Goal: Task Accomplishment & Management: Use online tool/utility

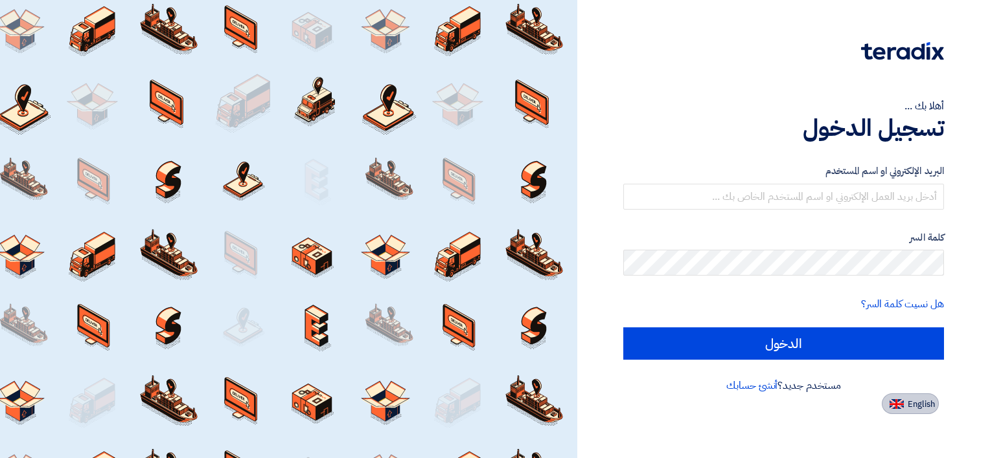
click at [919, 396] on button "English" at bounding box center [909, 404] width 57 height 21
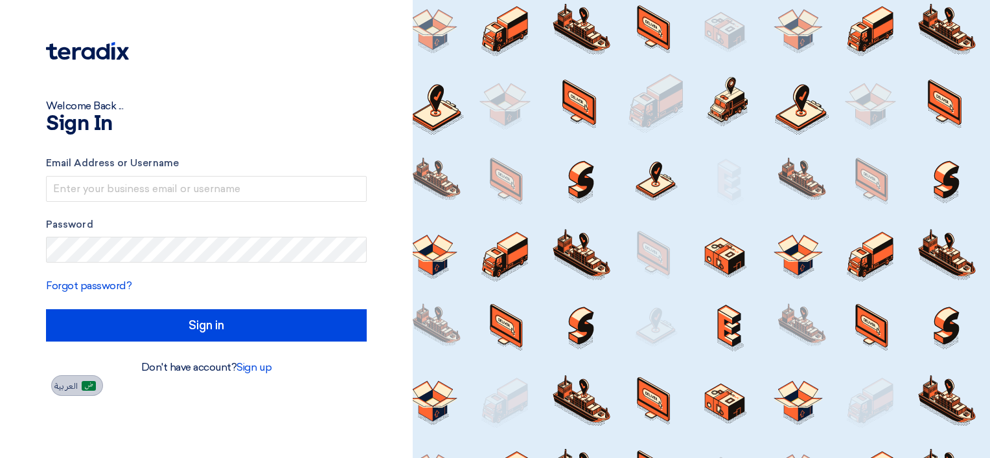
type input "Sign in"
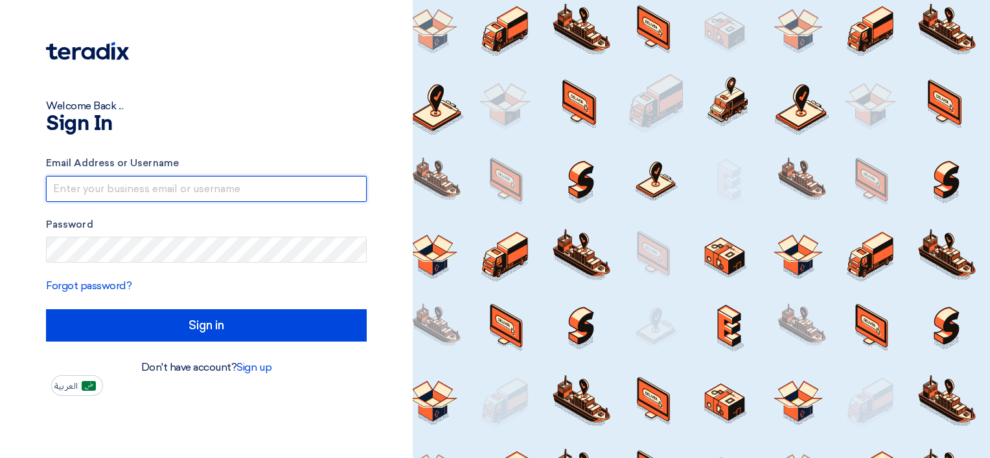
click at [266, 192] on input "text" at bounding box center [206, 189] width 321 height 26
paste input "[EMAIL_ADDRESS][DOMAIN_NAME]"
type input "[EMAIL_ADDRESS][DOMAIN_NAME]"
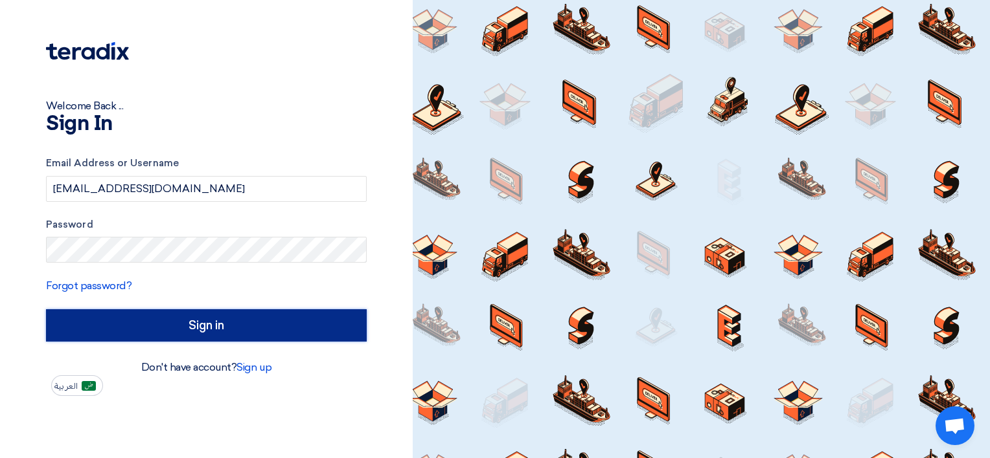
click at [133, 324] on input "Sign in" at bounding box center [206, 326] width 321 height 32
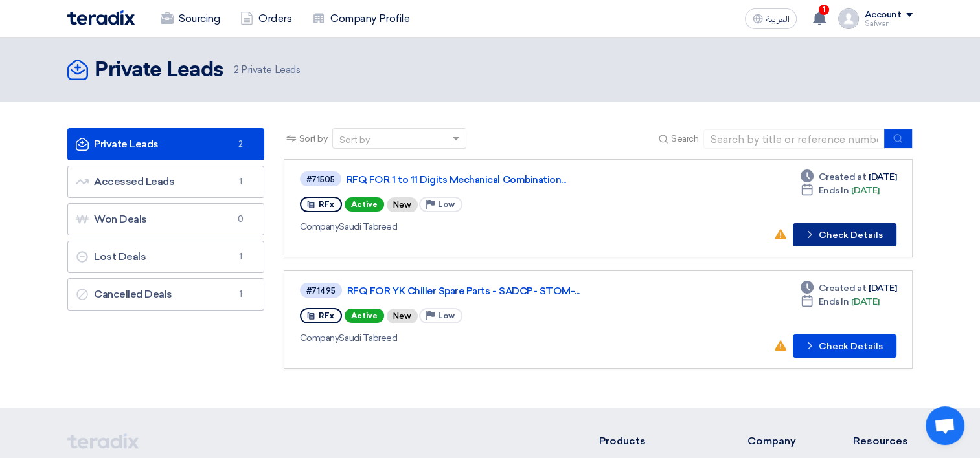
click at [876, 236] on button "Check details Check Details" at bounding box center [845, 234] width 104 height 23
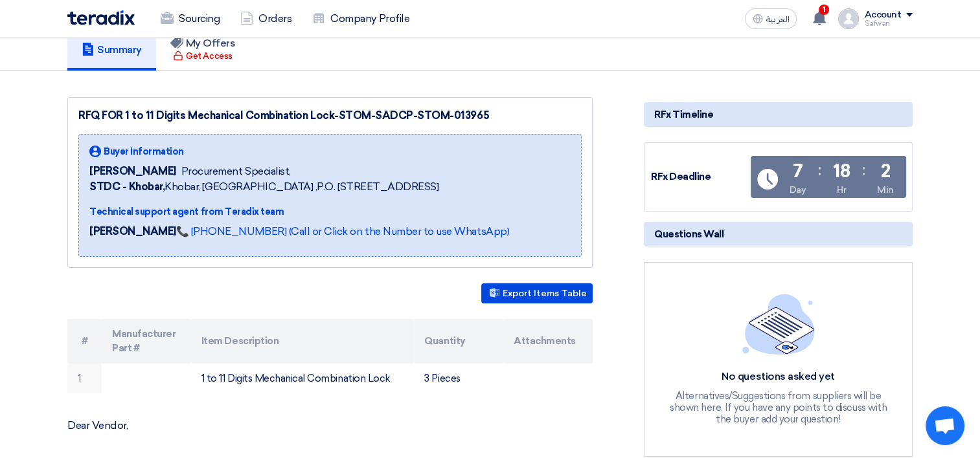
scroll to position [114, 0]
click at [499, 288] on icon at bounding box center [495, 293] width 10 height 10
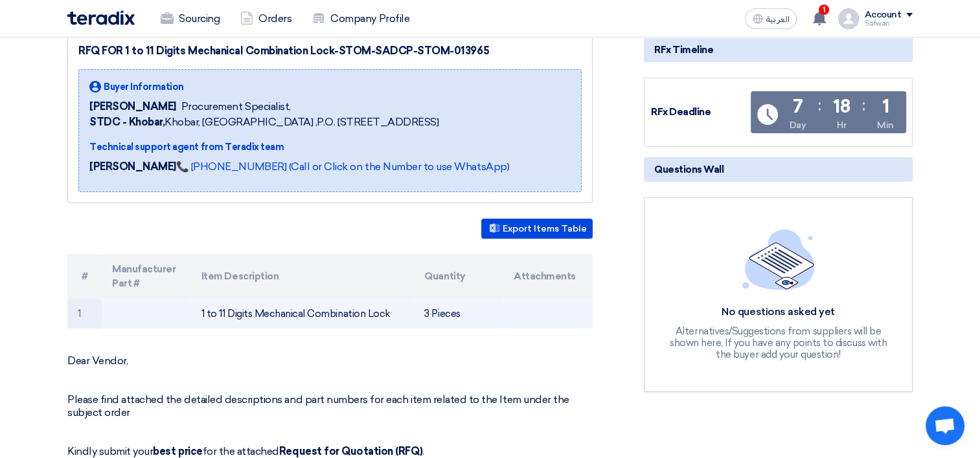
drag, startPoint x: 202, startPoint y: 311, endPoint x: 387, endPoint y: 313, distance: 185.2
click at [387, 313] on td "1 to 11 Digits Mechanical Combination Lock" at bounding box center [302, 314] width 223 height 30
copy td "1 to 11 Digits Mechanical Combination Lock"
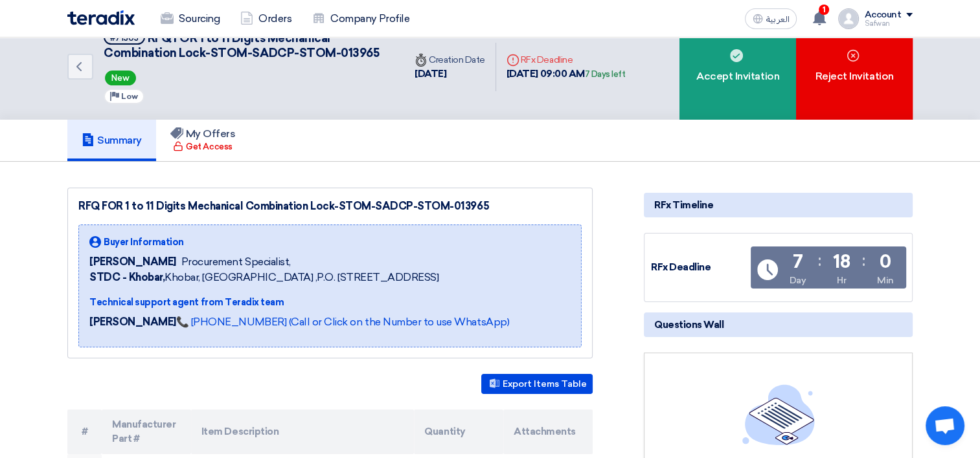
scroll to position [0, 0]
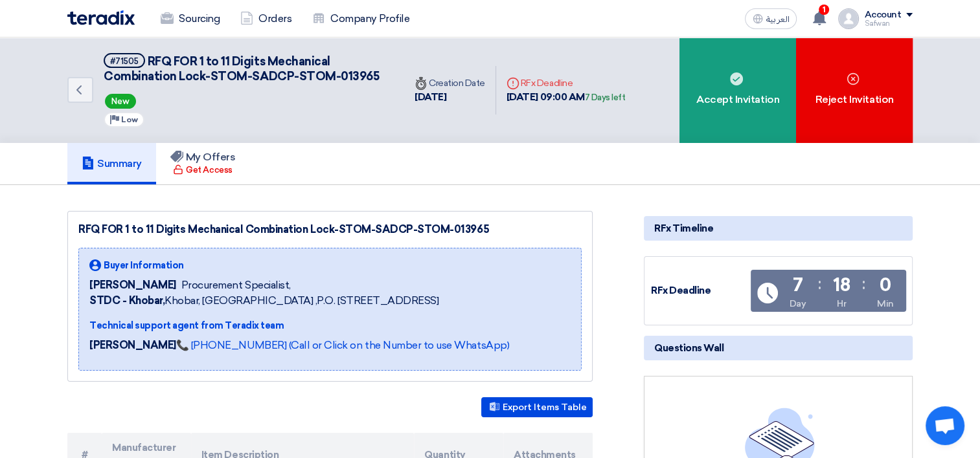
drag, startPoint x: 493, startPoint y: 227, endPoint x: 413, endPoint y: 231, distance: 80.4
click at [413, 231] on div "RFQ FOR 1 to 11 Digits Mechanical Combination Lock-STOM-SADCP-STOM-013965" at bounding box center [329, 230] width 503 height 16
copy div "STOM-013965"
click at [81, 14] on img at bounding box center [100, 17] width 67 height 15
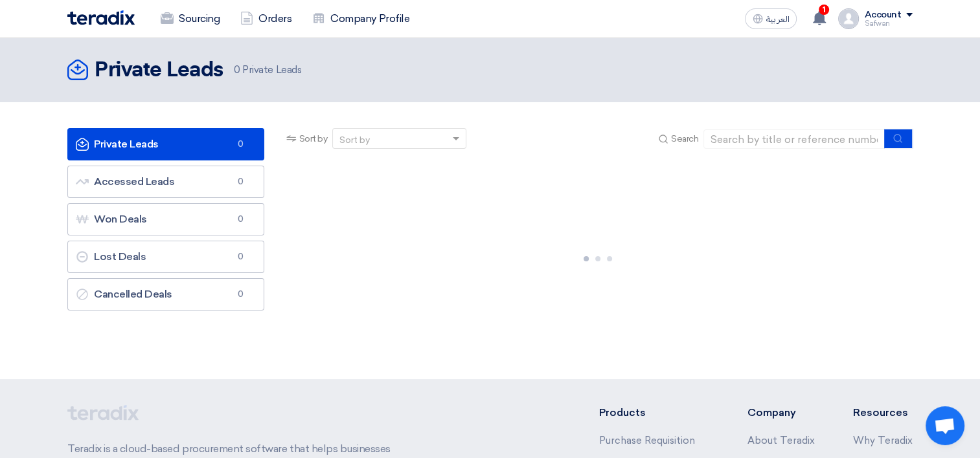
click at [901, 13] on div "Account" at bounding box center [888, 15] width 49 height 11
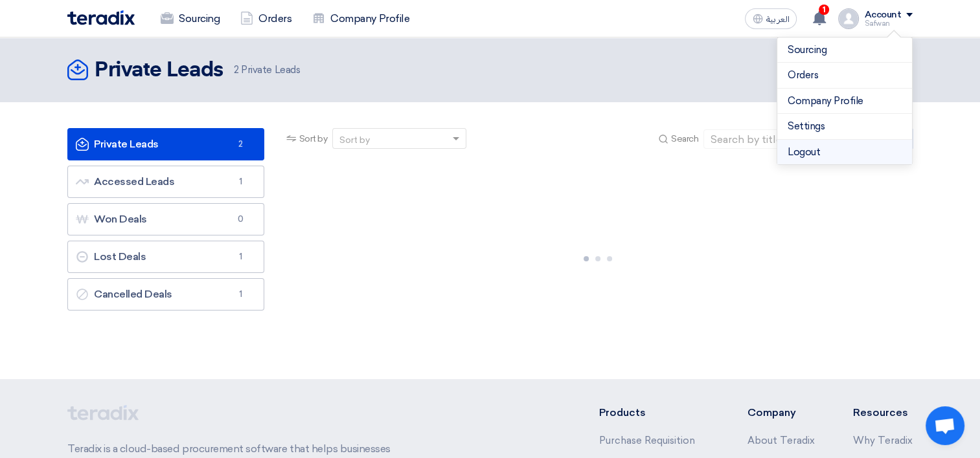
click at [836, 148] on li "Logout" at bounding box center [844, 152] width 135 height 25
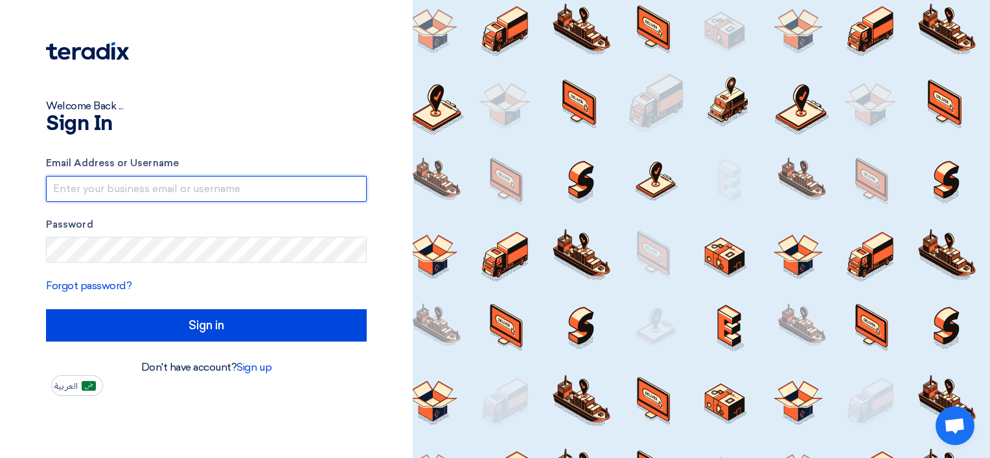
click at [137, 190] on input "text" at bounding box center [206, 189] width 321 height 26
paste input "[EMAIL_ADDRESS][DOMAIN_NAME]"
type input "[EMAIL_ADDRESS][DOMAIN_NAME]"
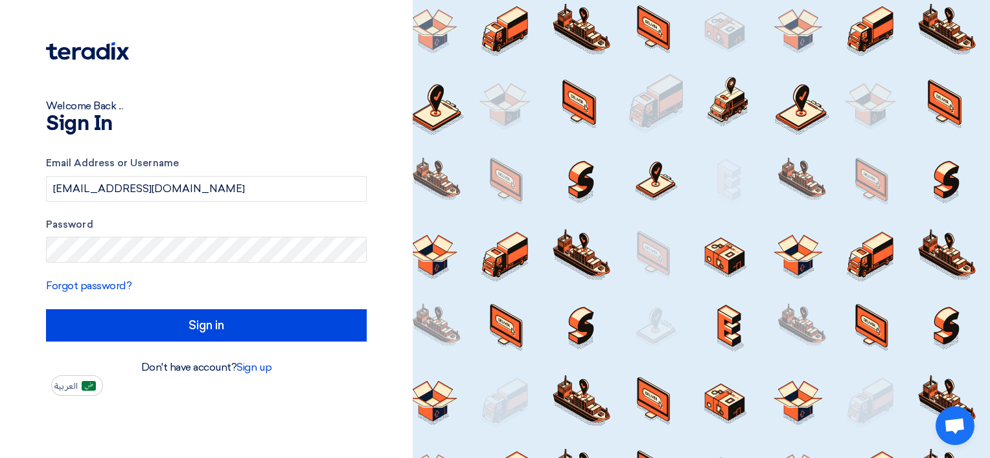
click at [98, 264] on form "Email Address or Username [EMAIL_ADDRESS][DOMAIN_NAME] Password Forgot password…" at bounding box center [206, 249] width 321 height 186
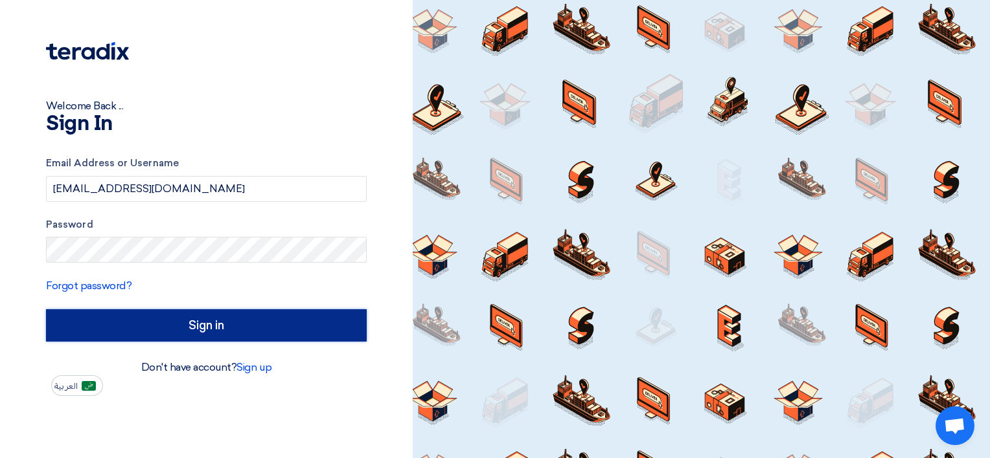
click at [159, 323] on input "Sign in" at bounding box center [206, 326] width 321 height 32
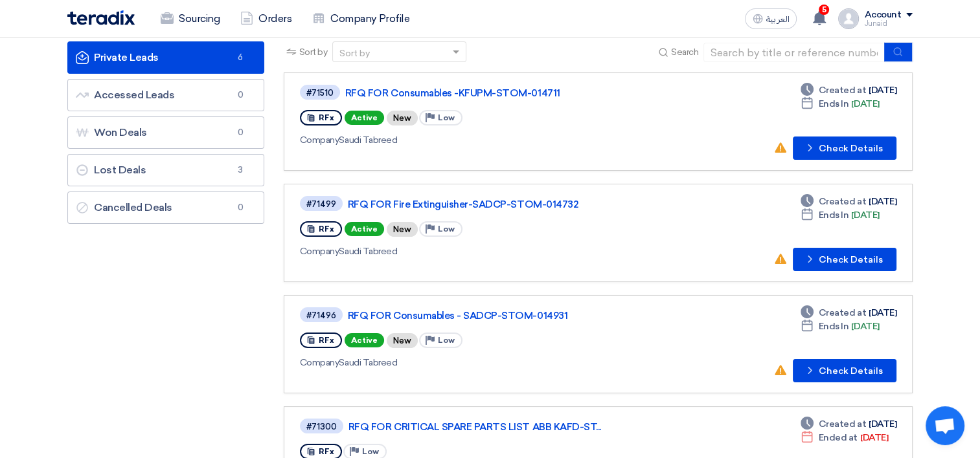
scroll to position [65, 0]
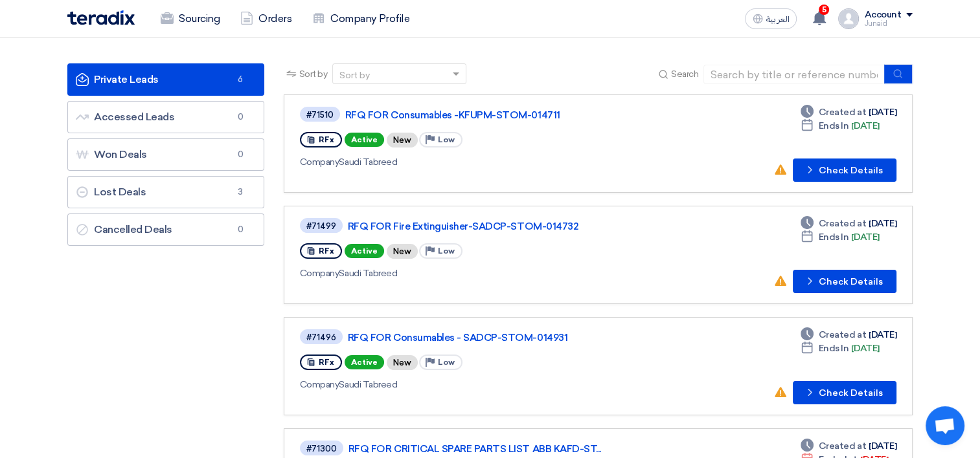
drag, startPoint x: 844, startPoint y: 386, endPoint x: 84, endPoint y: 326, distance: 762.6
click at [84, 326] on div "Private Leads Private Leads 6 Accessed Leads Accessed Leads 0 Won Deals Won Dea…" at bounding box center [166, 412] width 216 height 699
click at [850, 163] on button "Check details Check Details" at bounding box center [845, 170] width 104 height 23
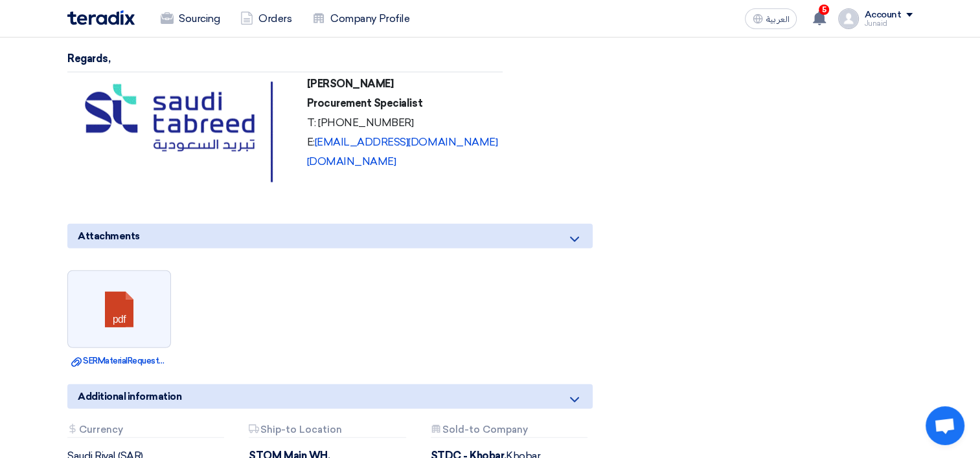
scroll to position [3367, 0]
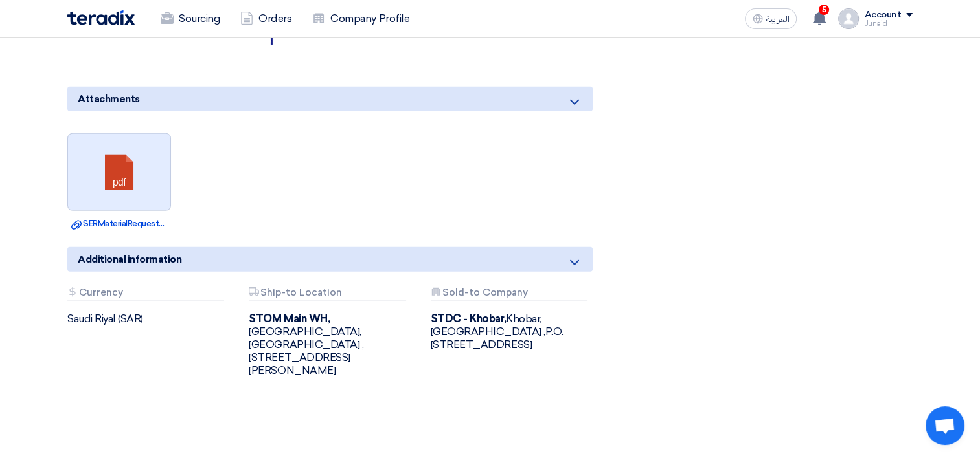
click at [126, 134] on link at bounding box center [120, 173] width 104 height 78
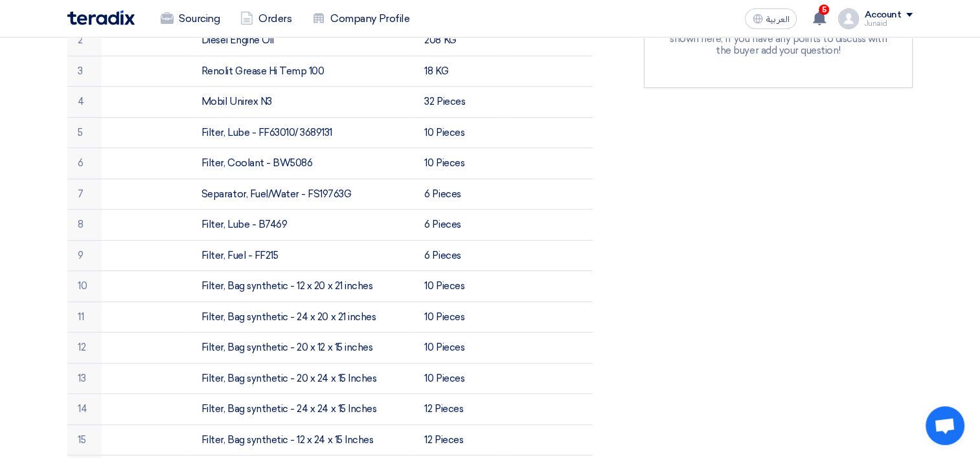
scroll to position [0, 0]
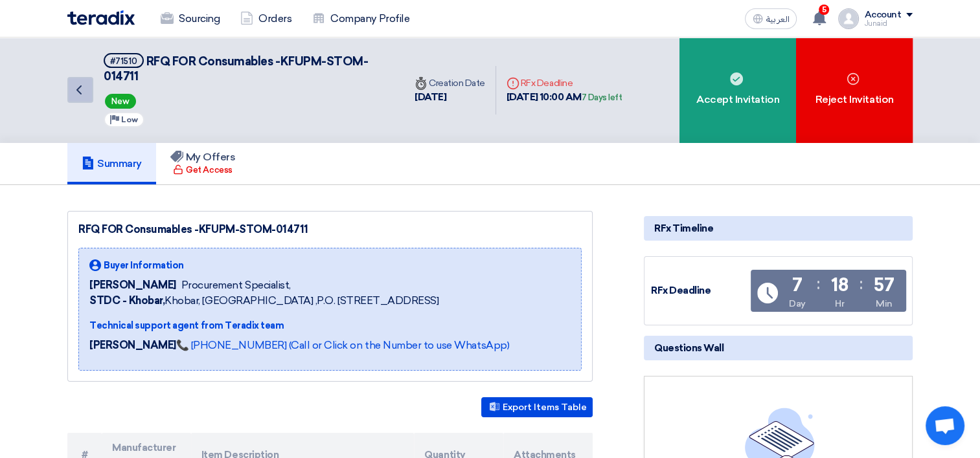
click at [82, 88] on icon "Back" at bounding box center [79, 90] width 16 height 16
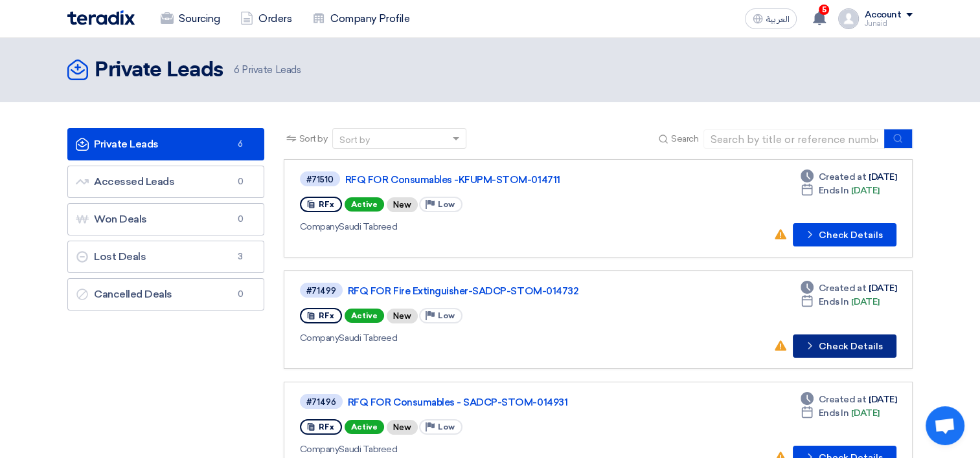
click at [844, 346] on button "Check details Check Details" at bounding box center [845, 346] width 104 height 23
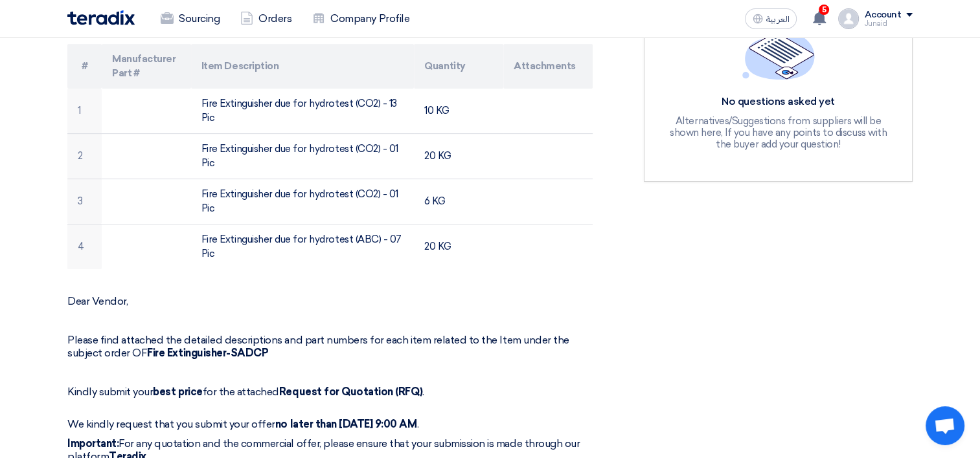
scroll to position [259, 0]
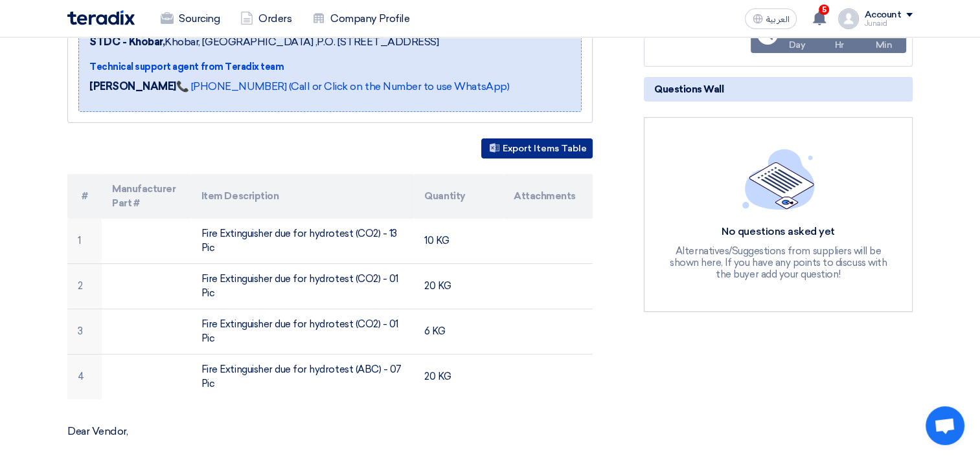
click at [530, 149] on button "Export Items Table" at bounding box center [536, 149] width 111 height 20
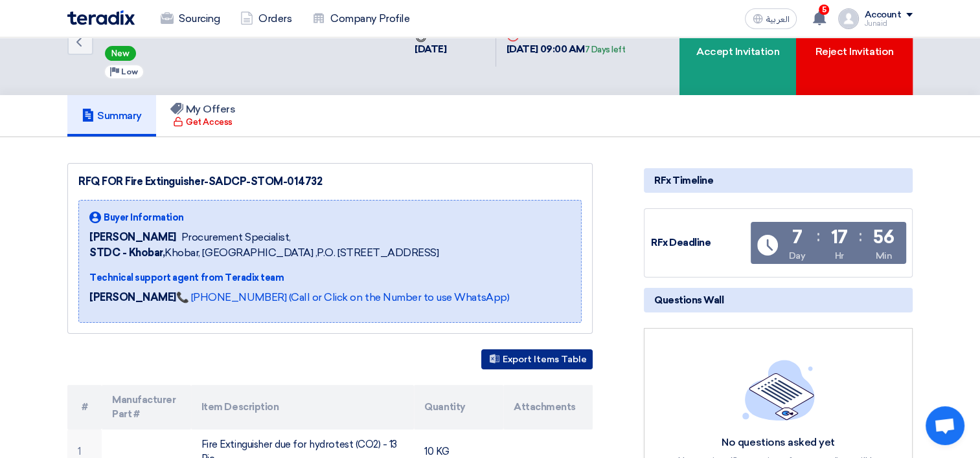
scroll to position [0, 0]
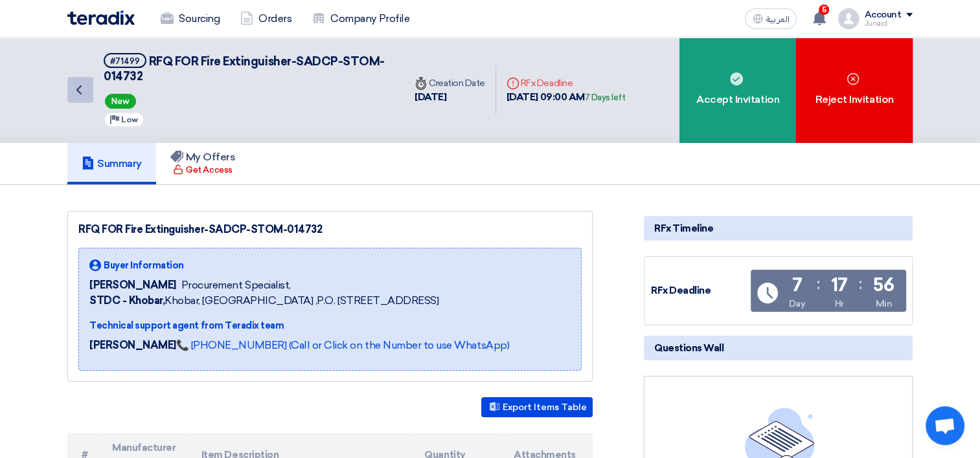
click at [82, 90] on icon "Back" at bounding box center [79, 90] width 16 height 16
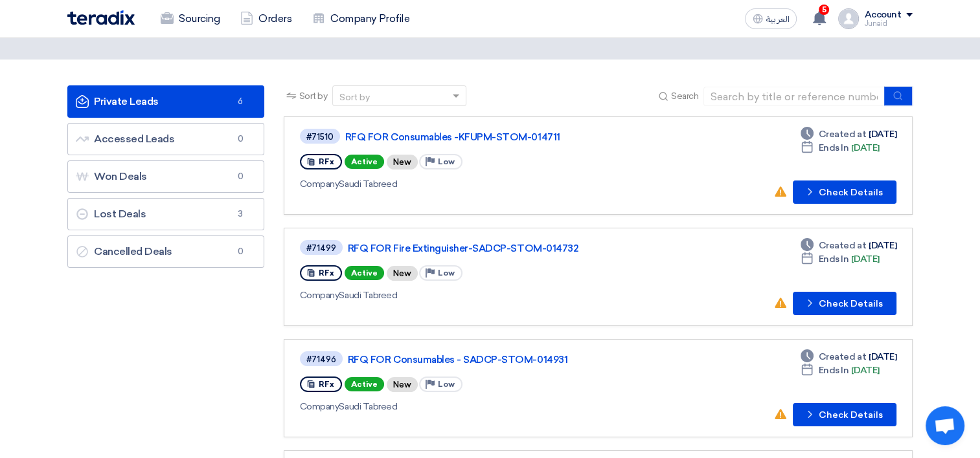
scroll to position [65, 0]
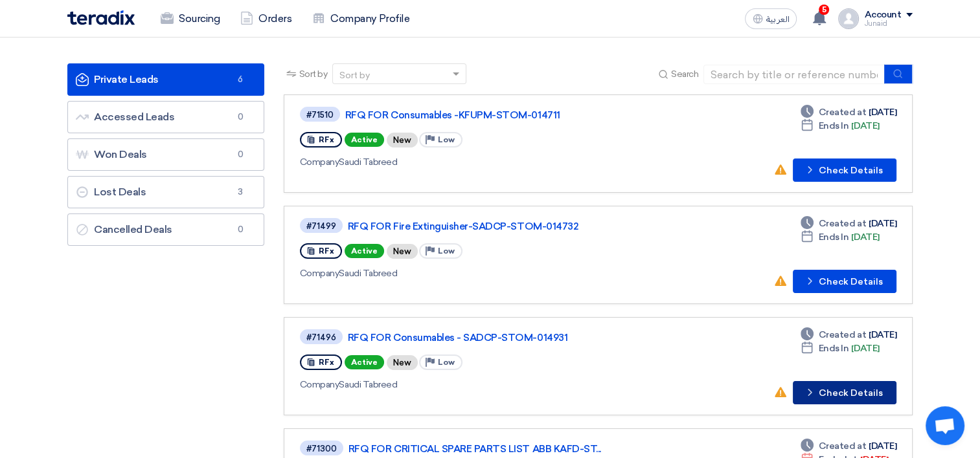
click at [833, 392] on button "Check details Check Details" at bounding box center [845, 392] width 104 height 23
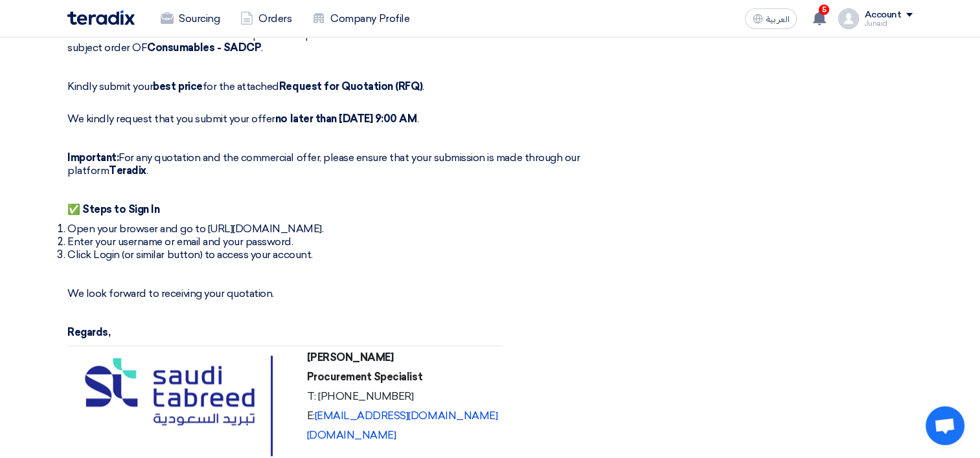
scroll to position [1813, 0]
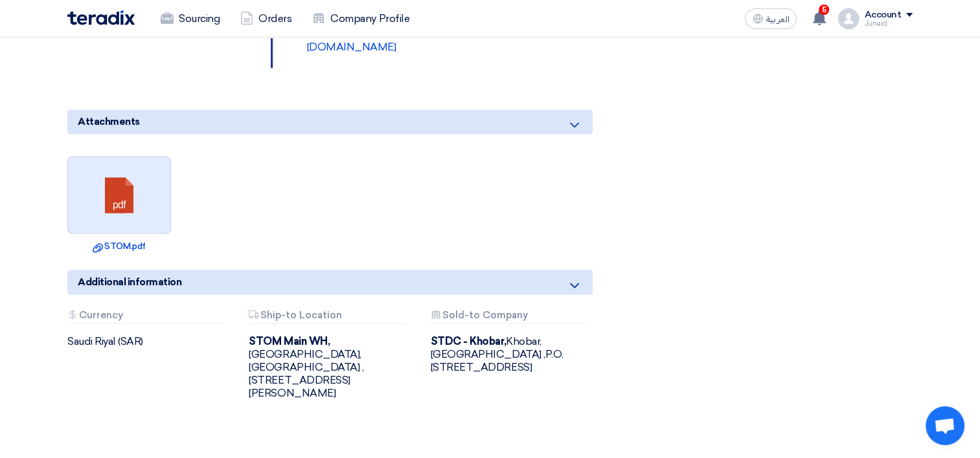
click at [152, 194] on link at bounding box center [120, 196] width 104 height 78
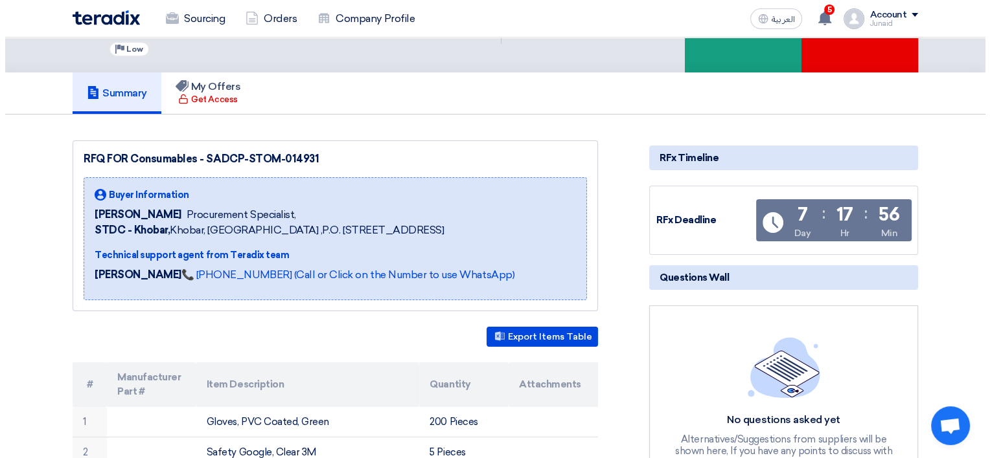
scroll to position [0, 0]
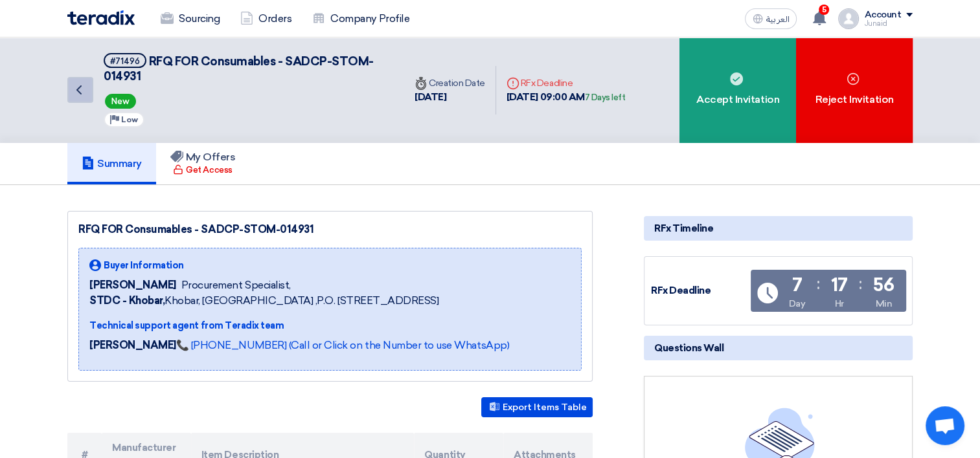
click at [73, 91] on icon "Back" at bounding box center [79, 90] width 16 height 16
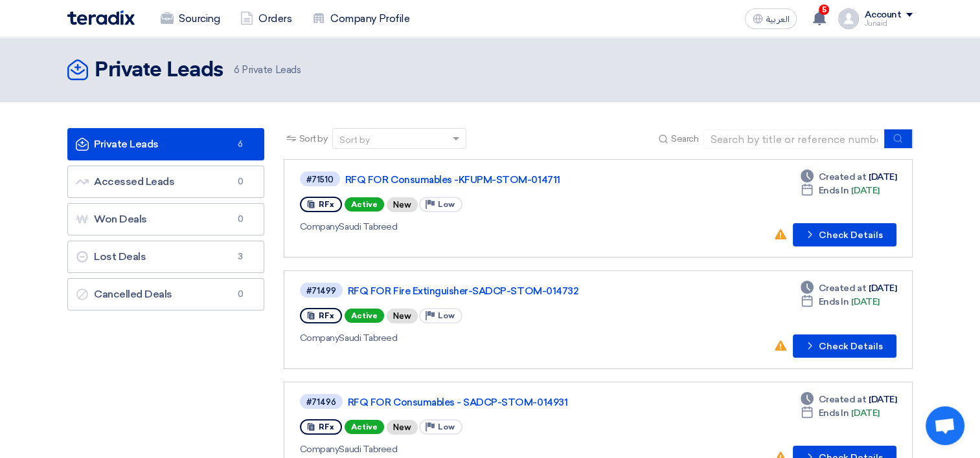
click at [876, 16] on div "Account" at bounding box center [882, 15] width 37 height 11
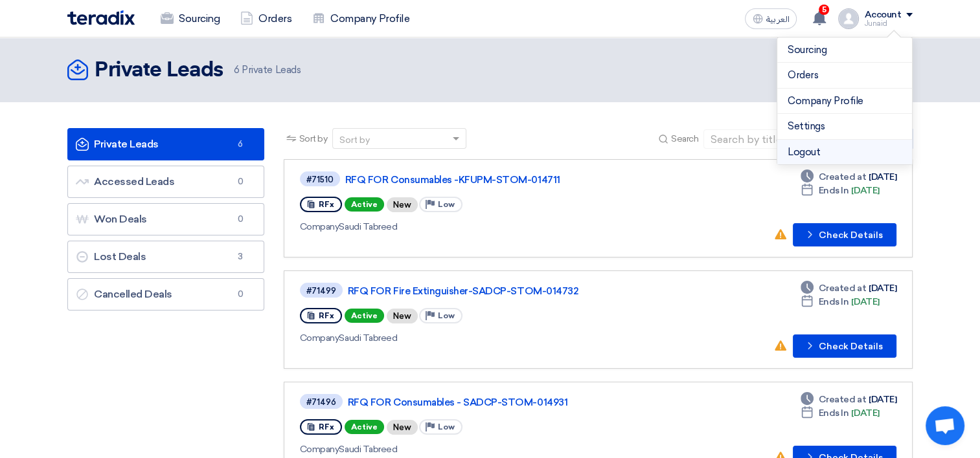
click at [837, 148] on li "Logout" at bounding box center [844, 152] width 135 height 25
